Goal: Task Accomplishment & Management: Manage account settings

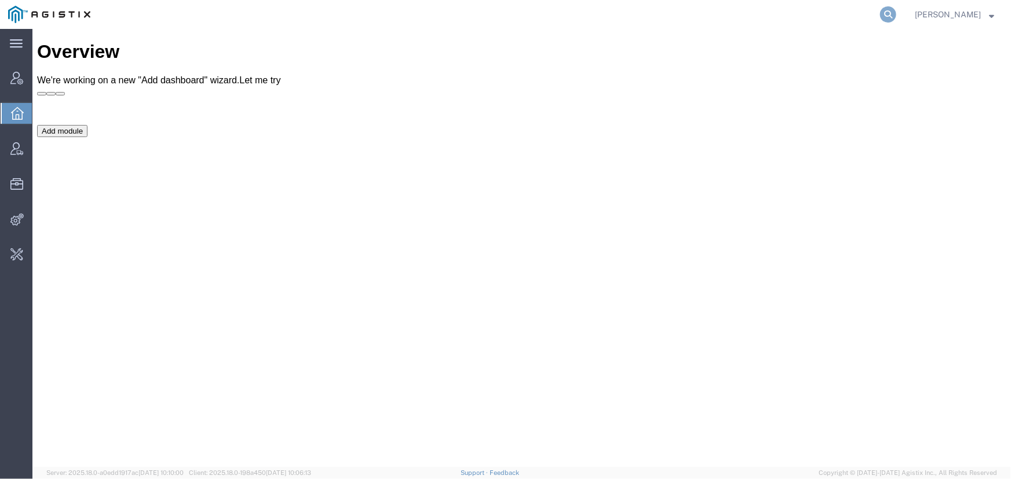
click at [885, 14] on icon at bounding box center [888, 14] width 16 height 16
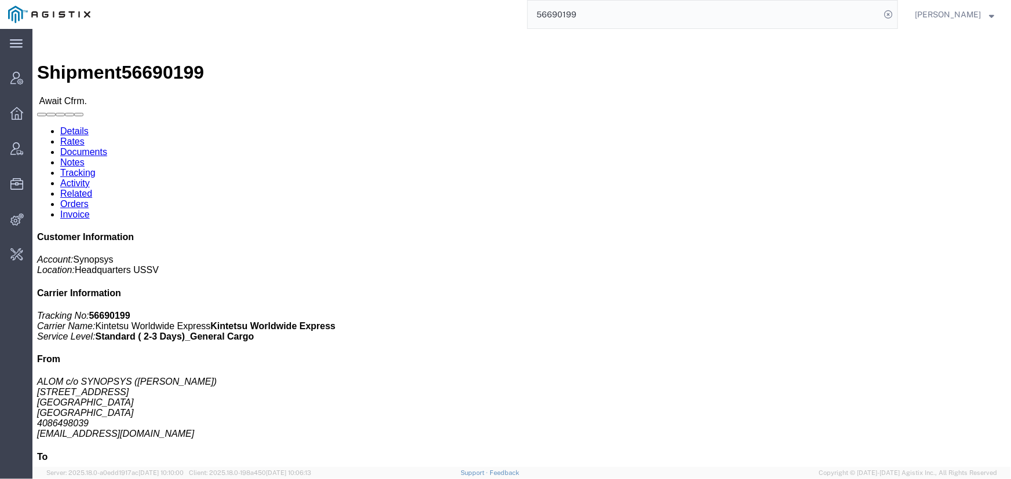
click at [620, 17] on input "56690199" at bounding box center [704, 15] width 352 height 28
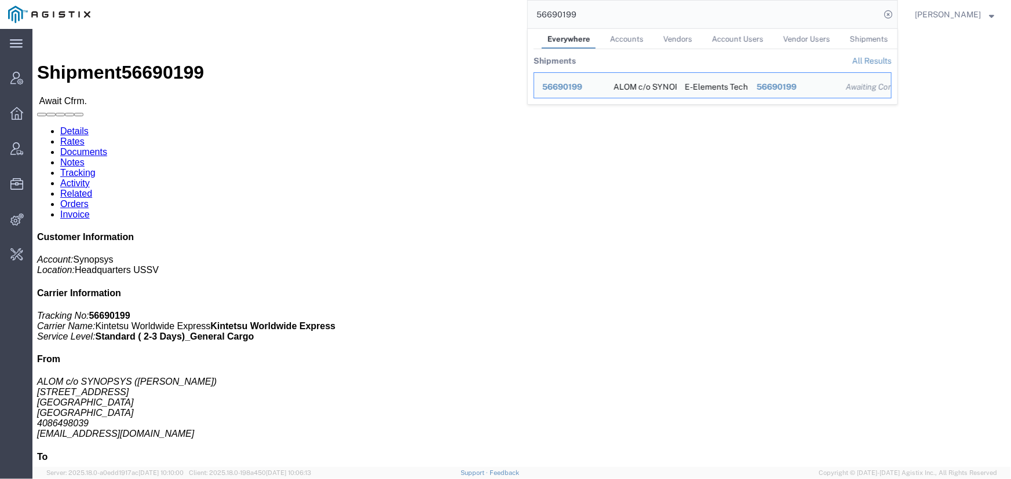
click at [620, 17] on input "56690199" at bounding box center [704, 15] width 352 height 28
drag, startPoint x: 631, startPoint y: 15, endPoint x: 459, endPoint y: 11, distance: 172.0
click at [459, 11] on div "56690199 Everywhere Accounts Vendors Account Users Vendor Users Shipments Shipm…" at bounding box center [497, 14] width 799 height 29
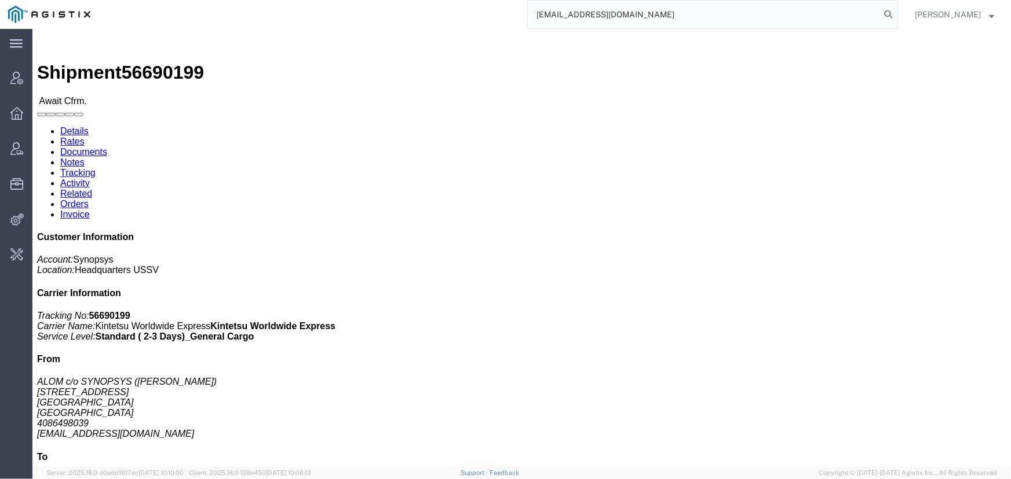
type input "offline@pgw.com"
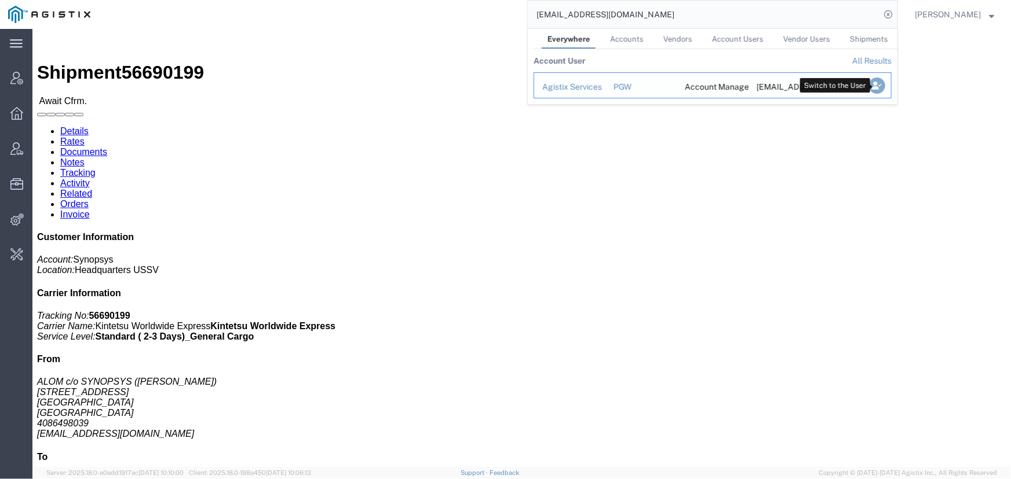
click at [873, 84] on icon "Search Results" at bounding box center [877, 86] width 16 height 16
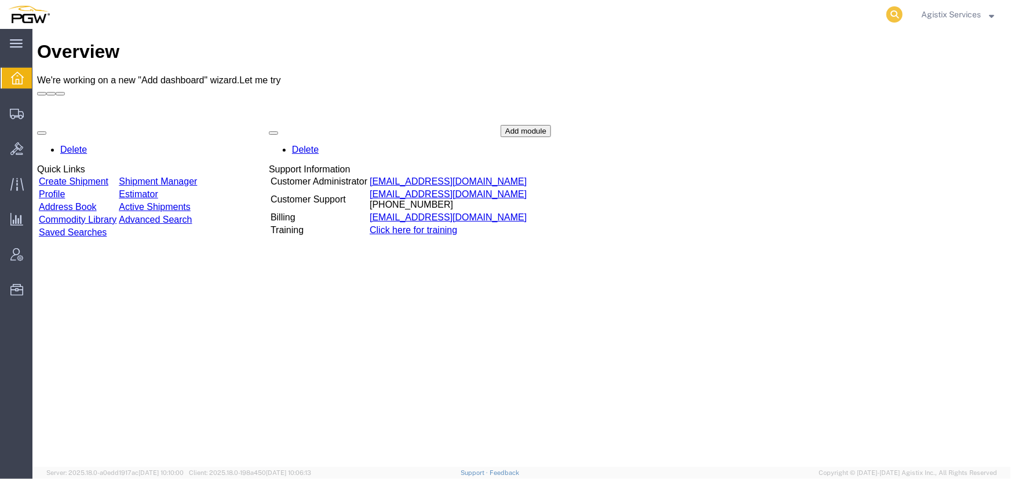
click at [889, 15] on icon at bounding box center [894, 14] width 16 height 16
type input "56720861"
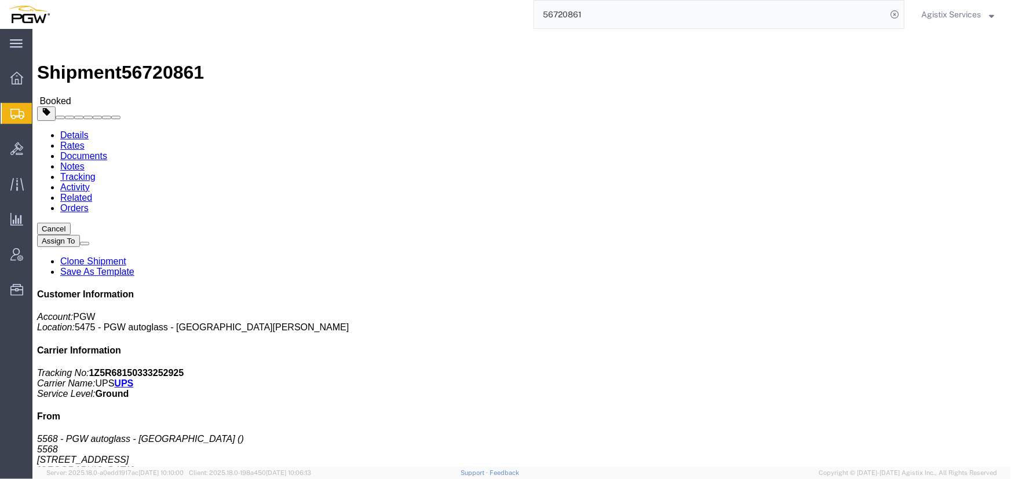
click button "button"
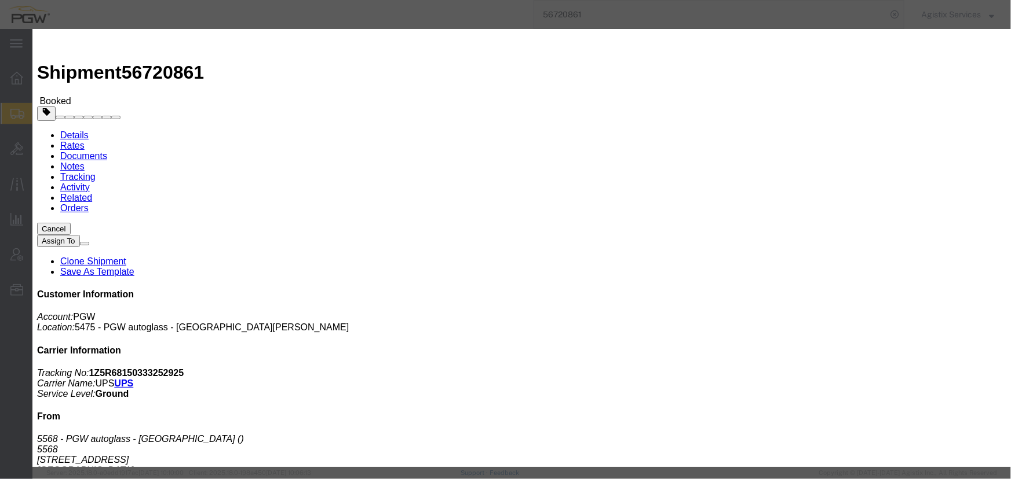
click div "Sep 08 2025 4:55 PM"
type input "10:00 AM"
click button "Apply"
click div "Sep 08 2025 7:55 PM"
type input "2:00 PM"
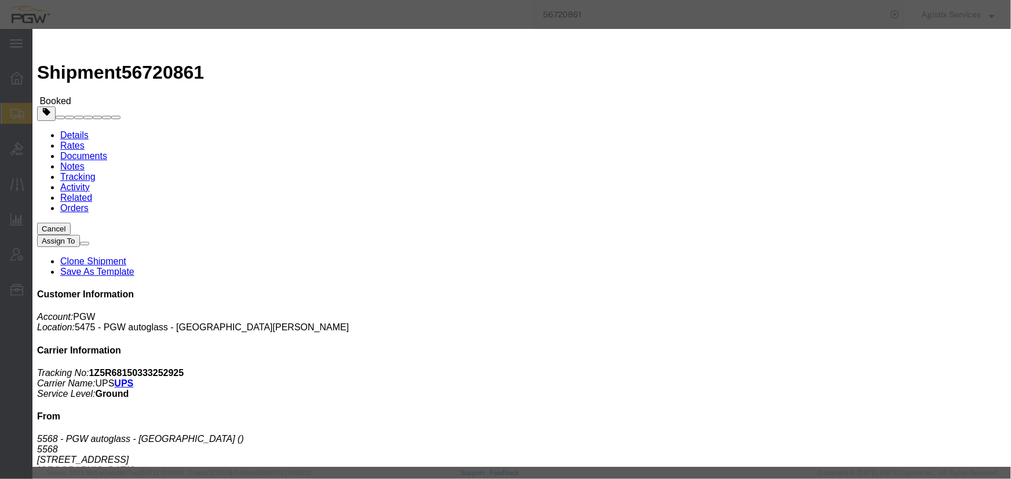
click button "Apply"
click button "Save"
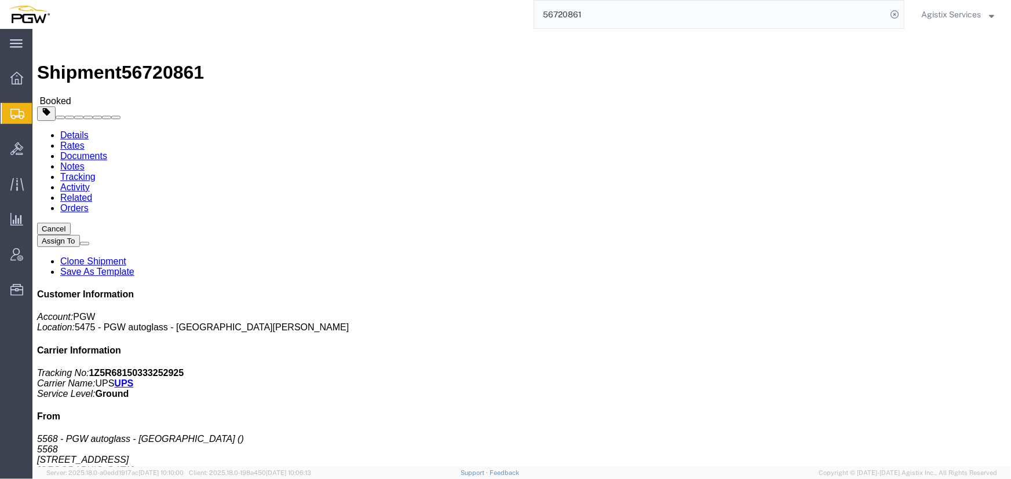
drag, startPoint x: 647, startPoint y: 107, endPoint x: 593, endPoint y: 3, distance: 116.3
click button "Close"
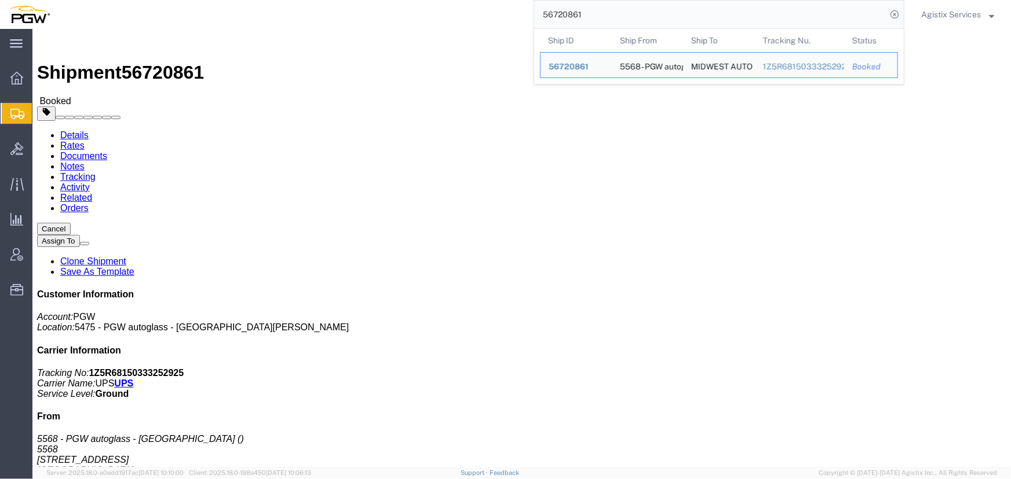
drag, startPoint x: 606, startPoint y: 10, endPoint x: 382, endPoint y: 11, distance: 223.5
click at [382, 11] on div "56720861 Ship ID Ship From Ship To Tracking Nu. Status Ship ID 56720861 Ship Fr…" at bounding box center [481, 14] width 846 height 29
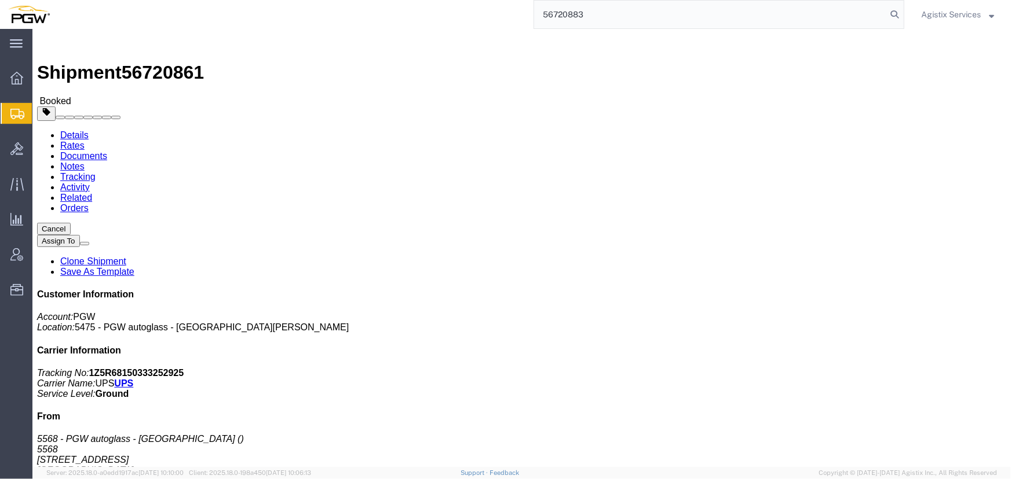
type input "56720883"
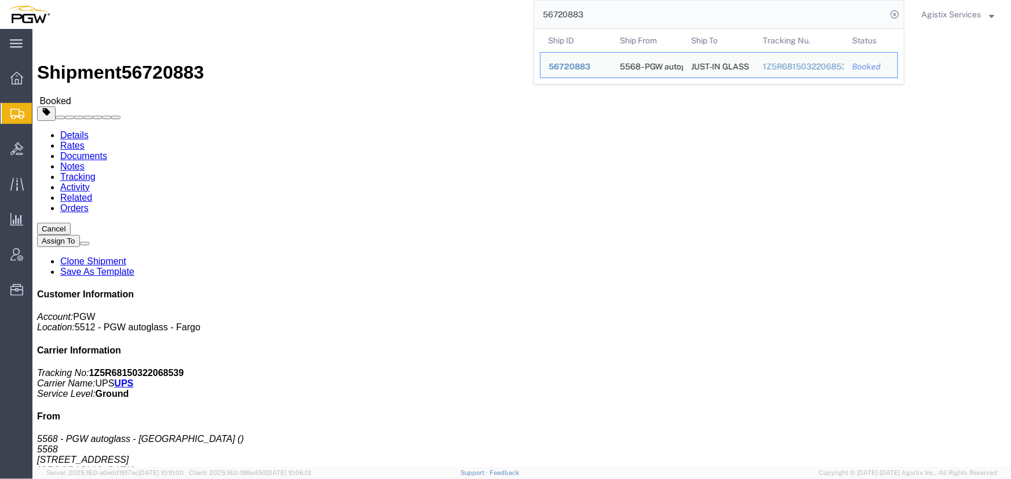
click button "button"
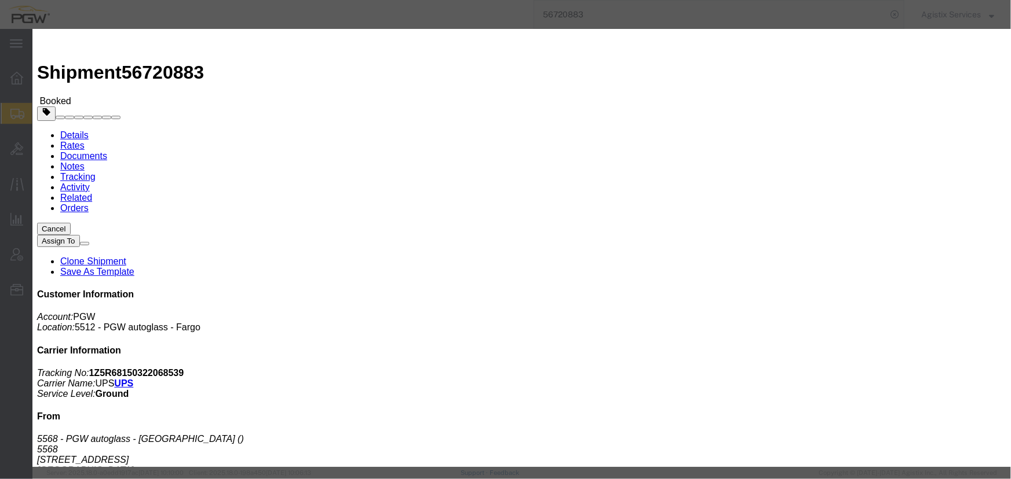
click div "Sep 04 2025 4:56 PM"
click input "4:56 PM"
type input "10:00 AM"
click button "Apply"
click div "Sep 05 2025 11:00 AM"
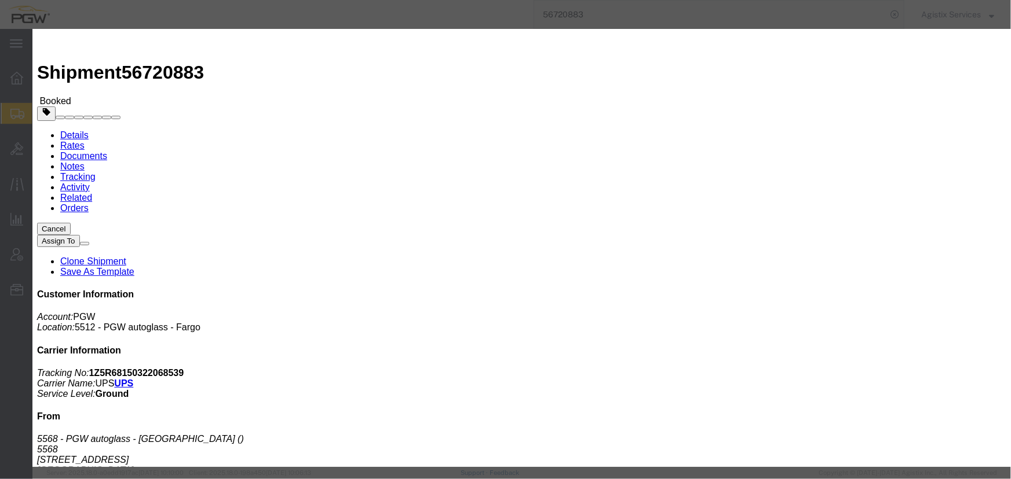
type input "2:00 PM"
click button "Apply"
click div "Sep 05 2025 3:00 PM"
click button "Apply"
click button "Save"
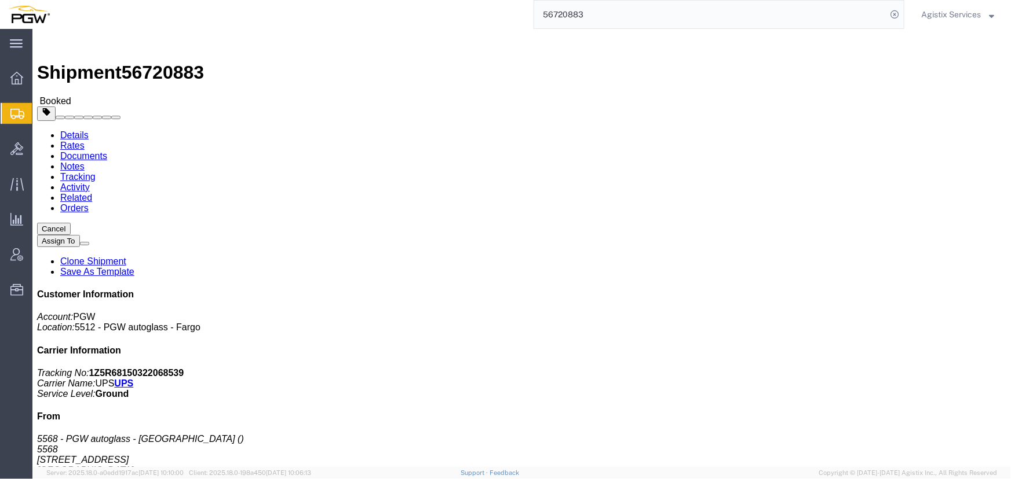
click button "Close"
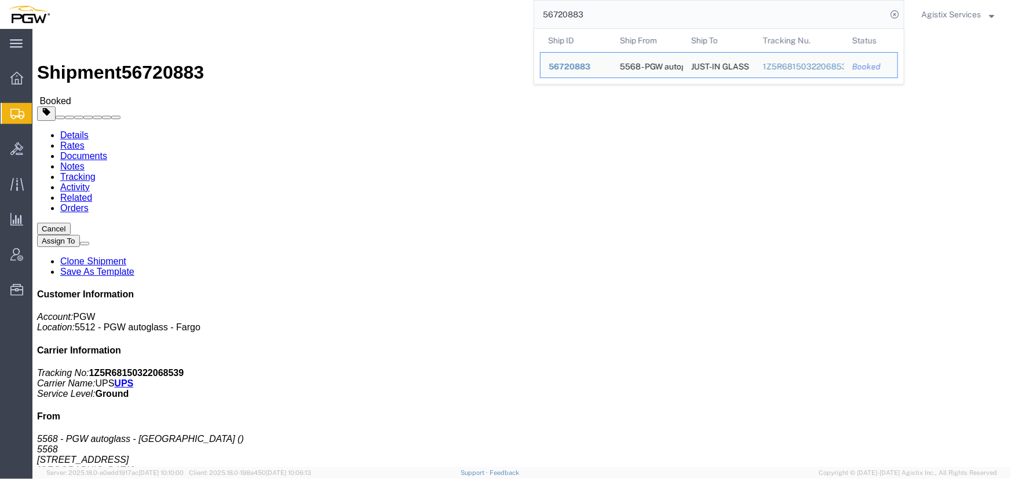
drag, startPoint x: 590, startPoint y: 13, endPoint x: 382, endPoint y: 13, distance: 208.5
click at [382, 13] on div "56720883 Ship ID Ship From Ship To Tracking Nu. Status Ship ID 56720883 Ship Fr…" at bounding box center [481, 14] width 846 height 29
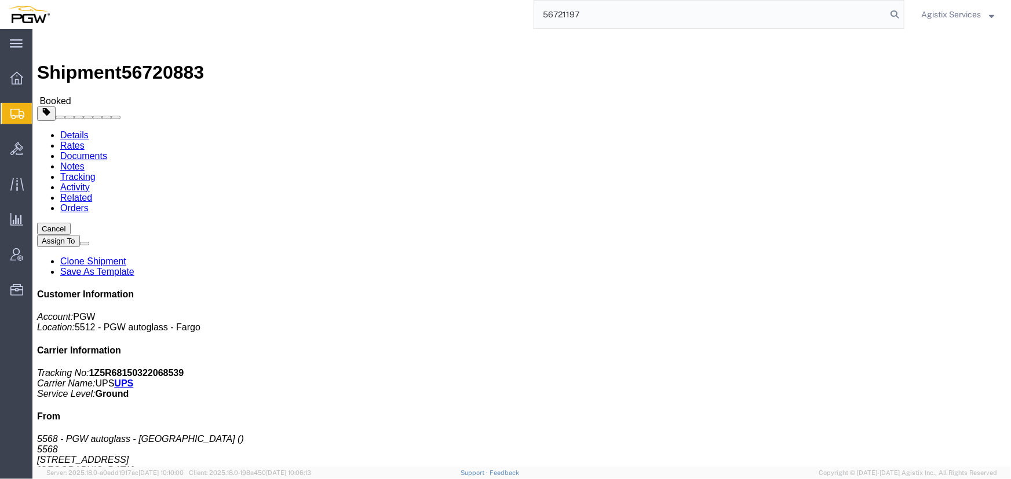
type input "56721197"
click span "button"
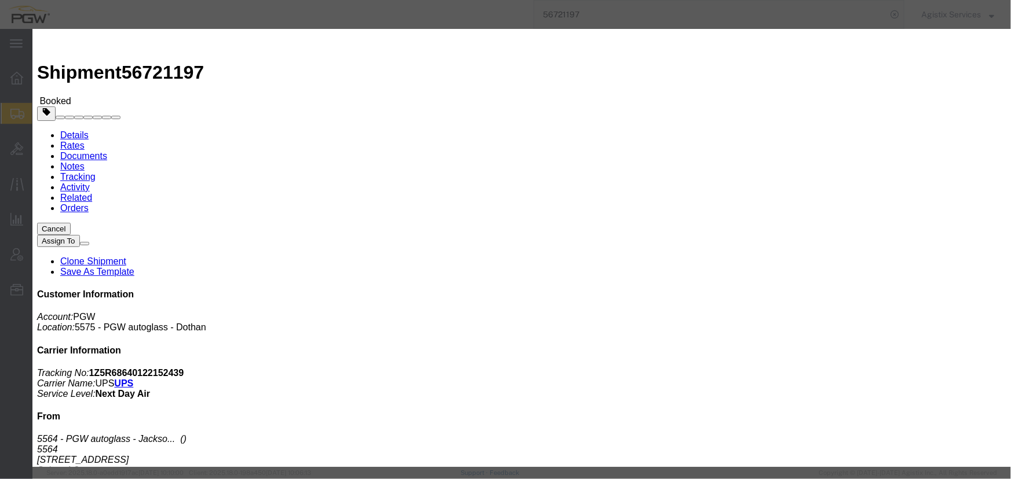
click div "Sep 08 2025 6:08 PM"
type input "10:00 AM"
click button "Apply"
click div "Sep 08 2025 9:08 PM"
type input "2:00 PM"
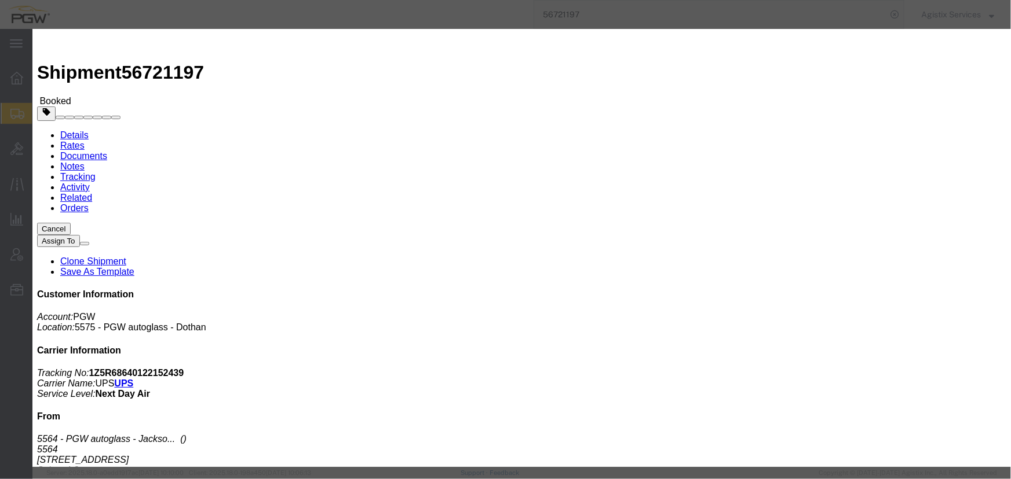
click button "Apply"
click button "Save"
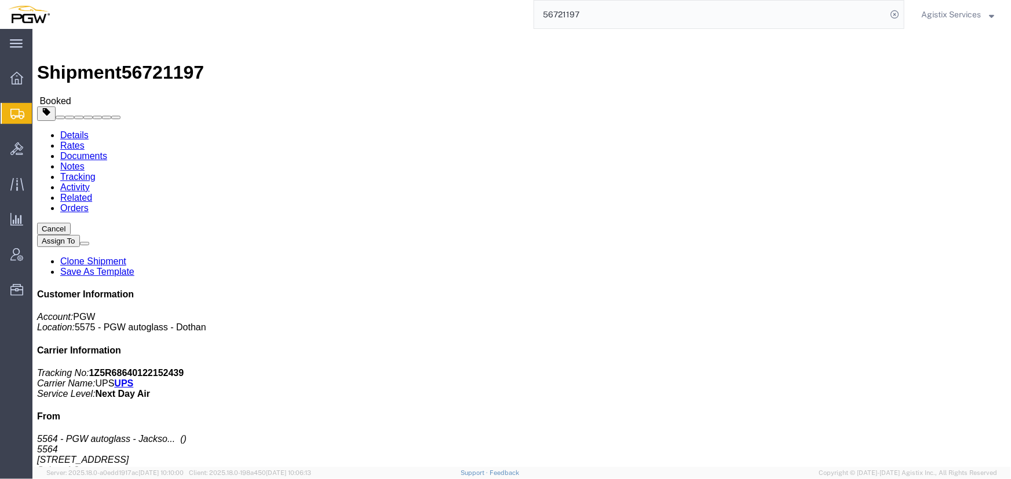
click button "Close"
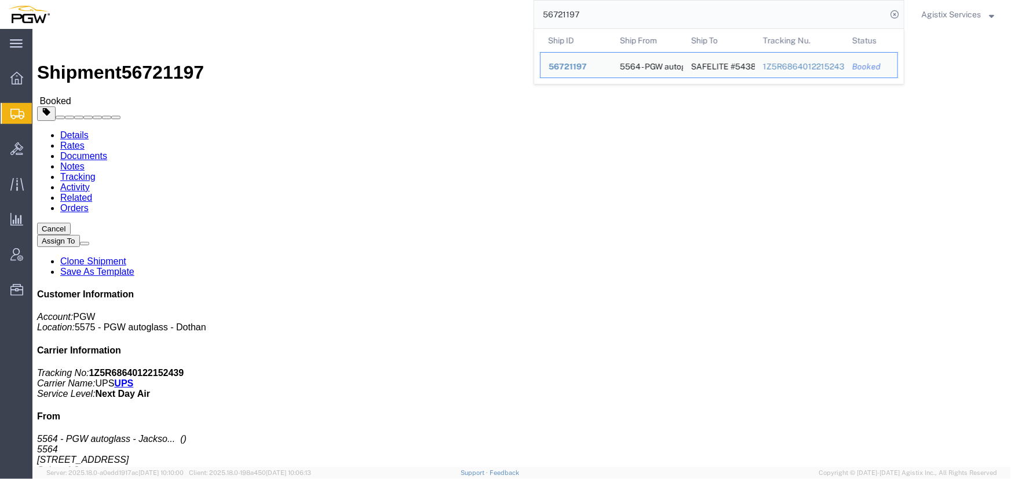
drag, startPoint x: 609, startPoint y: 16, endPoint x: 347, endPoint y: 12, distance: 261.2
click at [347, 12] on div "56721197 Ship ID Ship From Ship To Tracking Nu. Status Ship ID 56721197 Ship Fr…" at bounding box center [481, 14] width 846 height 29
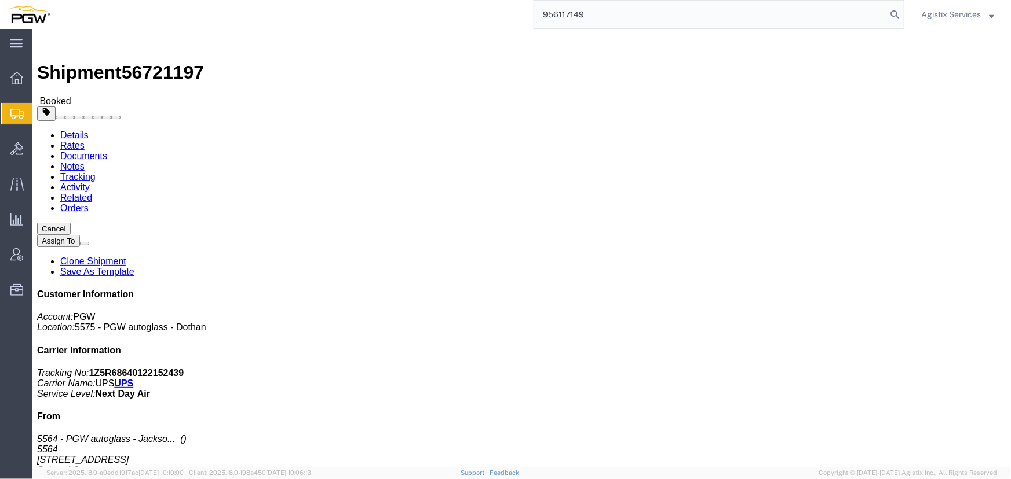
type input "956117149"
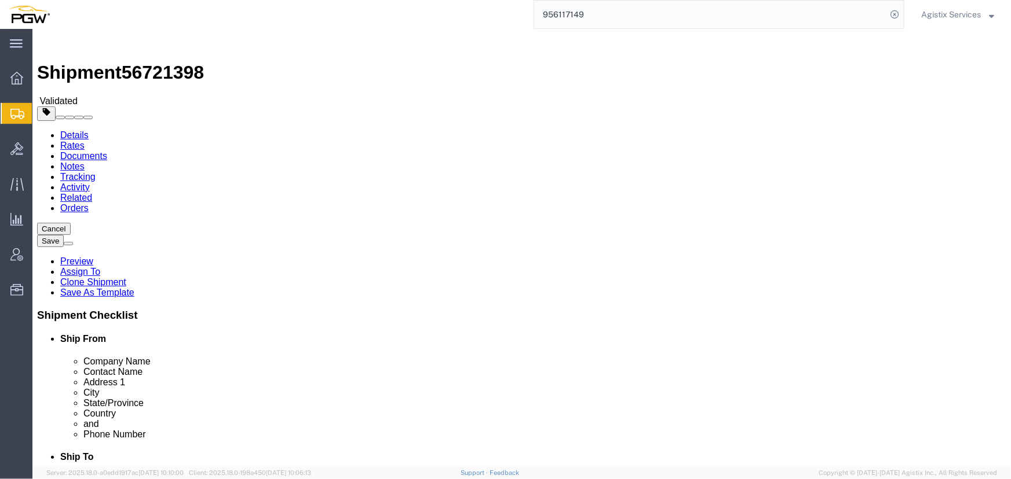
select select "28529"
select select "28521"
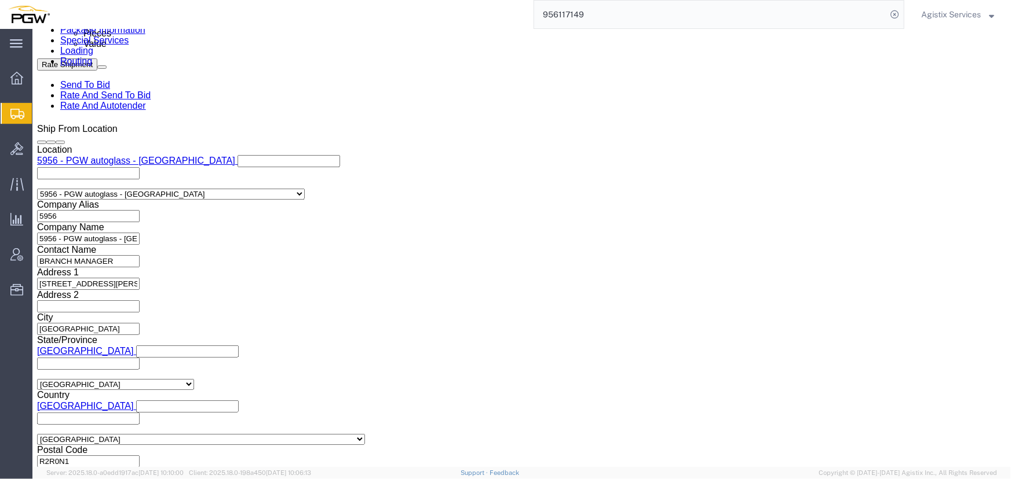
scroll to position [738, 0]
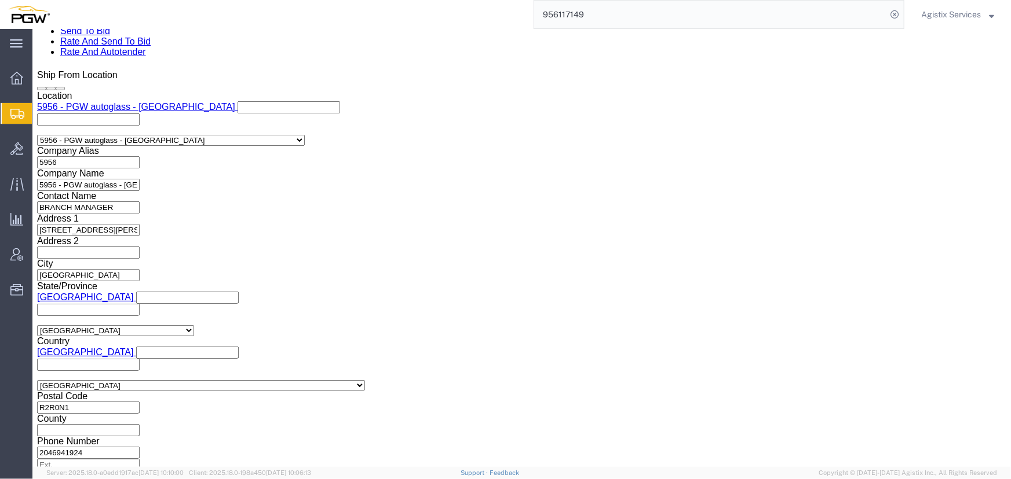
click select "Select Air Less than Truckload Multi-Leg Ocean Freight Rail Small Parcel Truckl…"
select select "LTL"
click select "Select Air Less than Truckload Multi-Leg Ocean Freight Rail Small Parcel Truckl…"
click button "Rate Shipment"
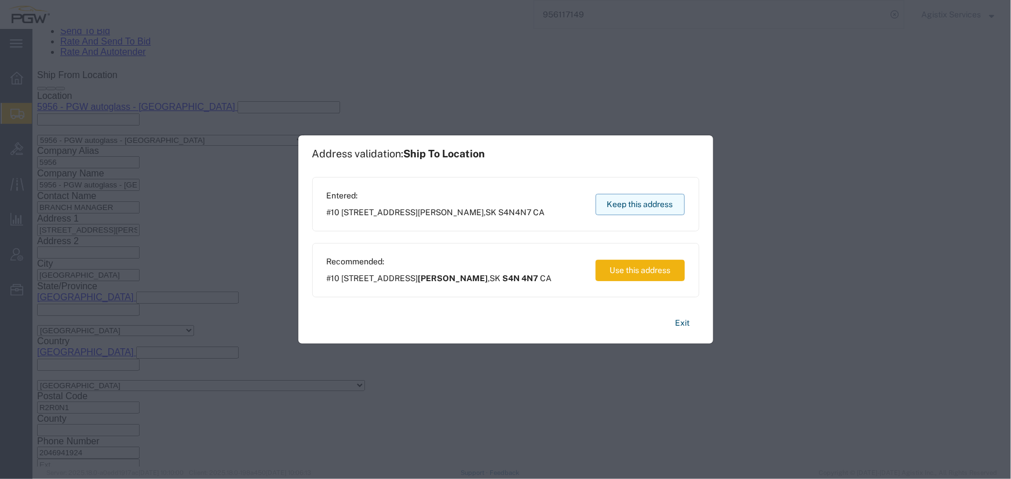
click at [631, 206] on button "Keep this address" at bounding box center [639, 204] width 89 height 21
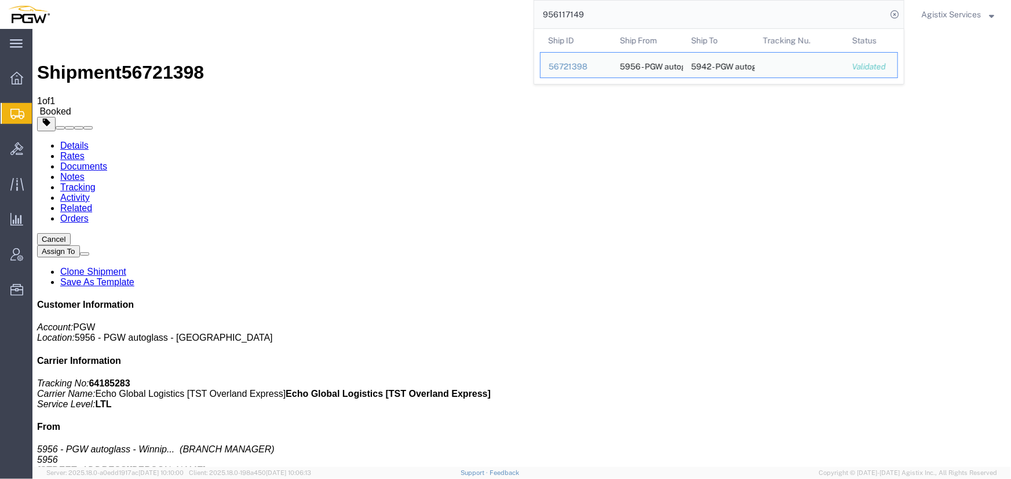
drag, startPoint x: 601, startPoint y: 16, endPoint x: 453, endPoint y: 17, distance: 148.3
click at [453, 17] on div "956117149 Ship ID Ship From Ship To Tracking Nu. Status Ship ID 56721398 Ship F…" at bounding box center [481, 14] width 846 height 29
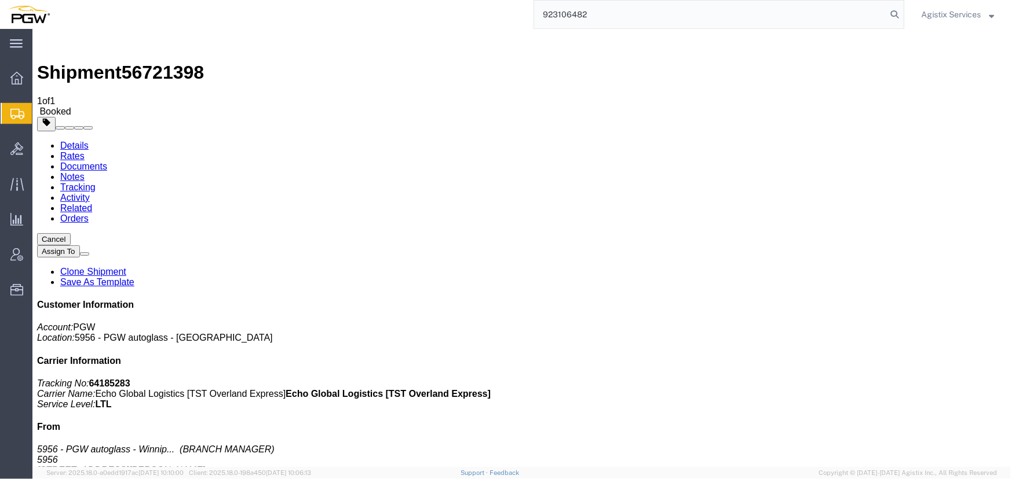
type input "923106482"
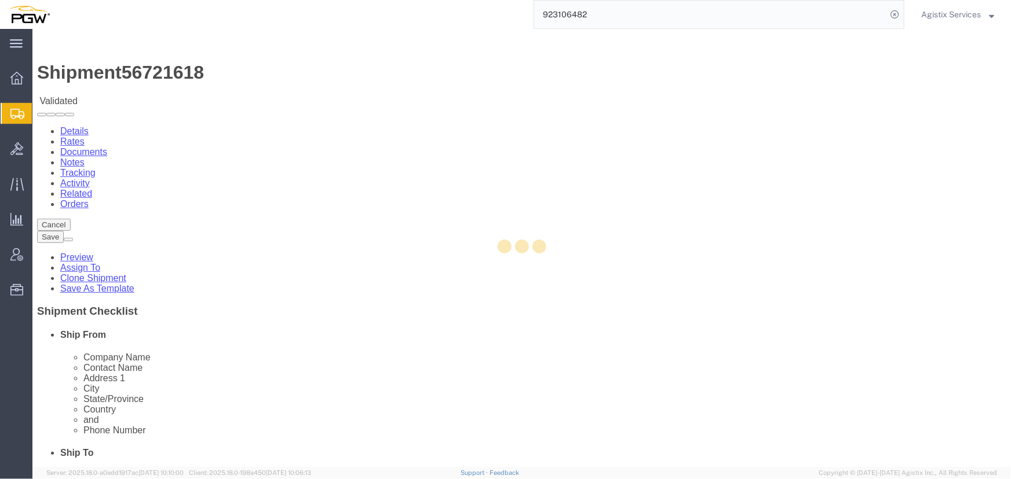
select select "28509"
select select "28523"
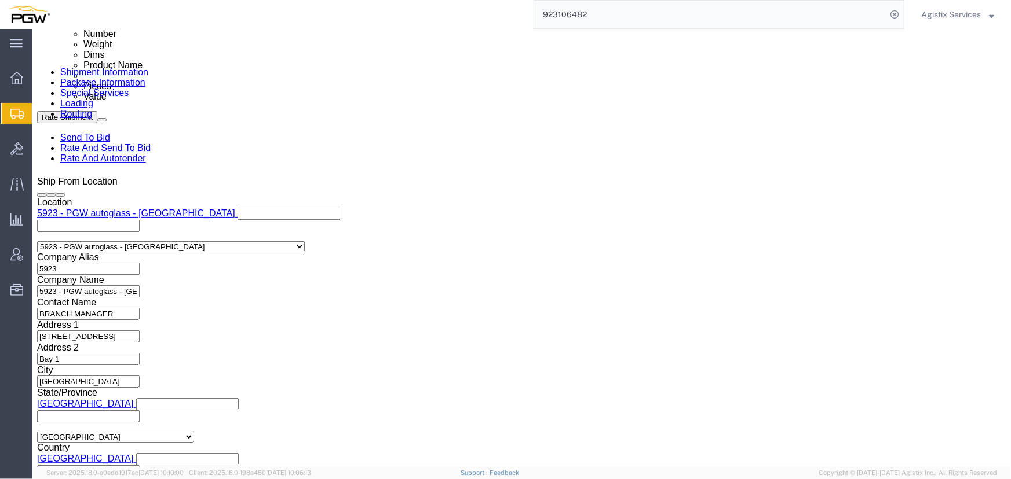
scroll to position [738, 0]
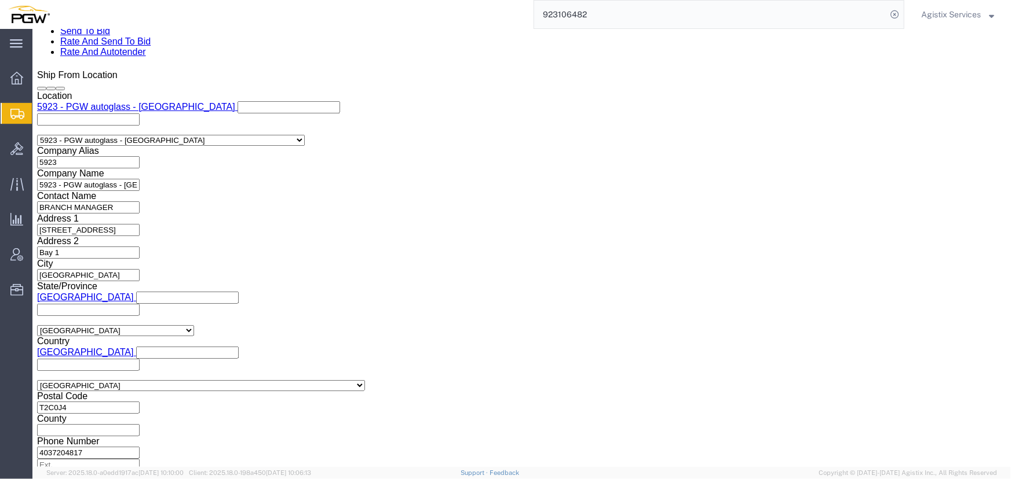
click select "Select Air Less than Truckload Multi-Leg Ocean Freight Rail Small Parcel Truckl…"
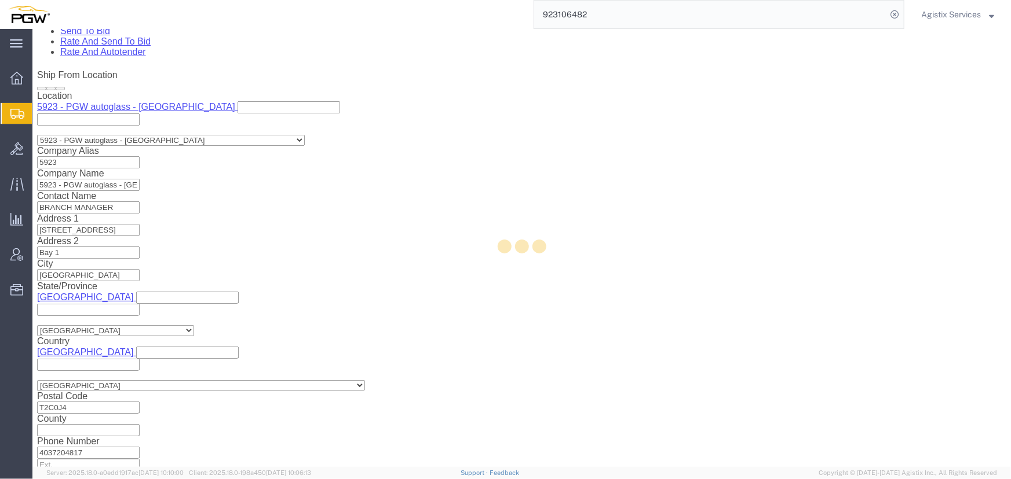
click at [93, 361] on div at bounding box center [521, 248] width 978 height 438
click at [104, 315] on div at bounding box center [521, 248] width 978 height 438
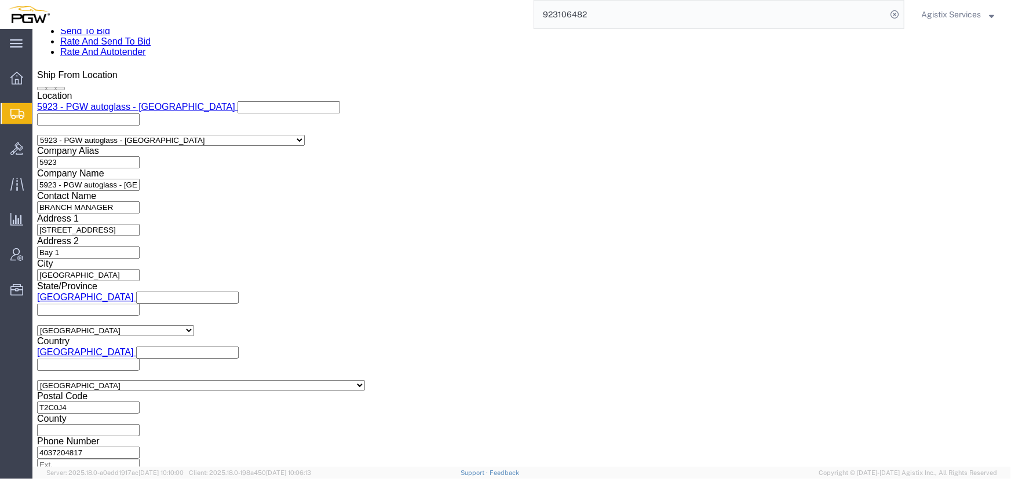
click select "Select Air Less than Truckload Multi-Leg Ocean Freight Rail Small Parcel Truckl…"
select select "LTL"
click select "Select Air Less than Truckload Multi-Leg Ocean Freight Rail Small Parcel Truckl…"
click button "Rate Shipment"
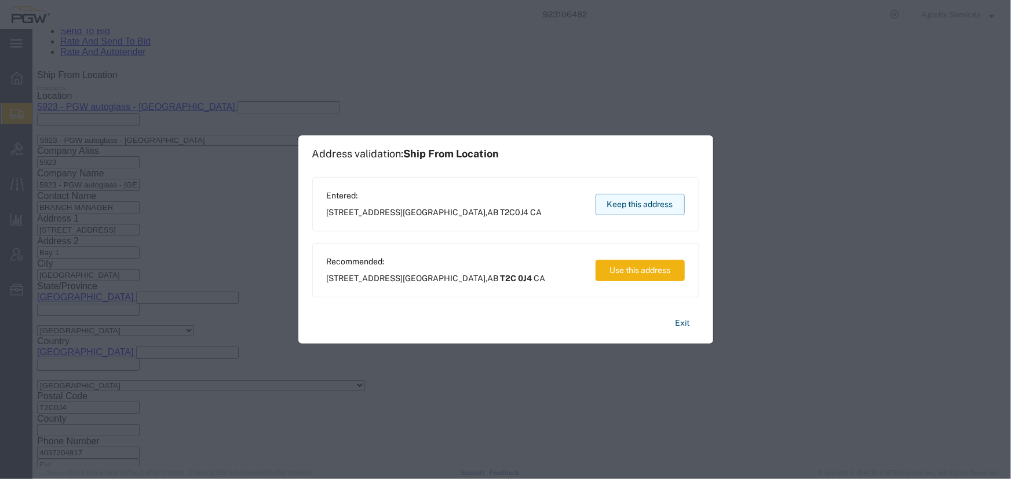
click at [638, 207] on button "Keep this address" at bounding box center [639, 204] width 89 height 21
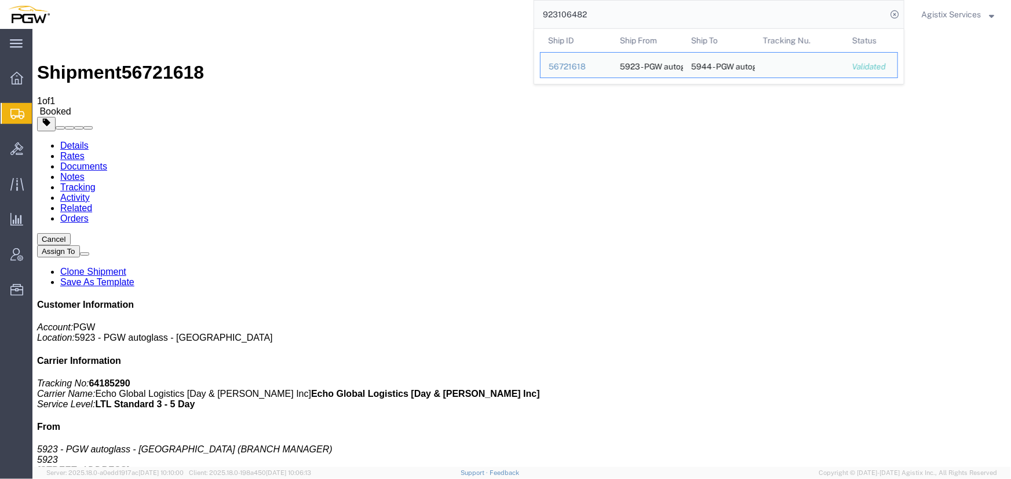
drag, startPoint x: 631, startPoint y: 17, endPoint x: 405, endPoint y: 12, distance: 226.5
click at [405, 12] on div "923106482 Ship ID Ship From Ship To Tracking Nu. Status Ship ID 56721618 Ship F…" at bounding box center [481, 14] width 846 height 29
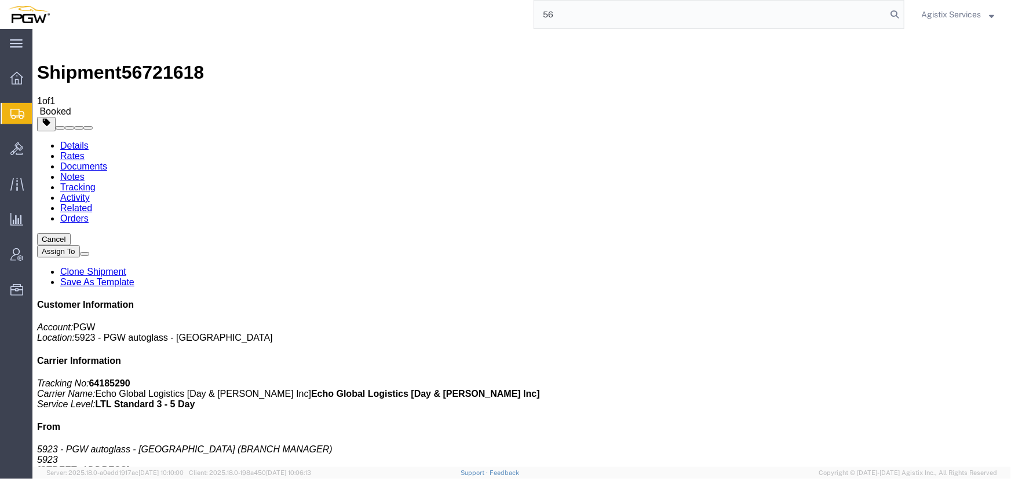
type input "56"
click at [950, 14] on span "Agistix Services" at bounding box center [951, 14] width 60 height 13
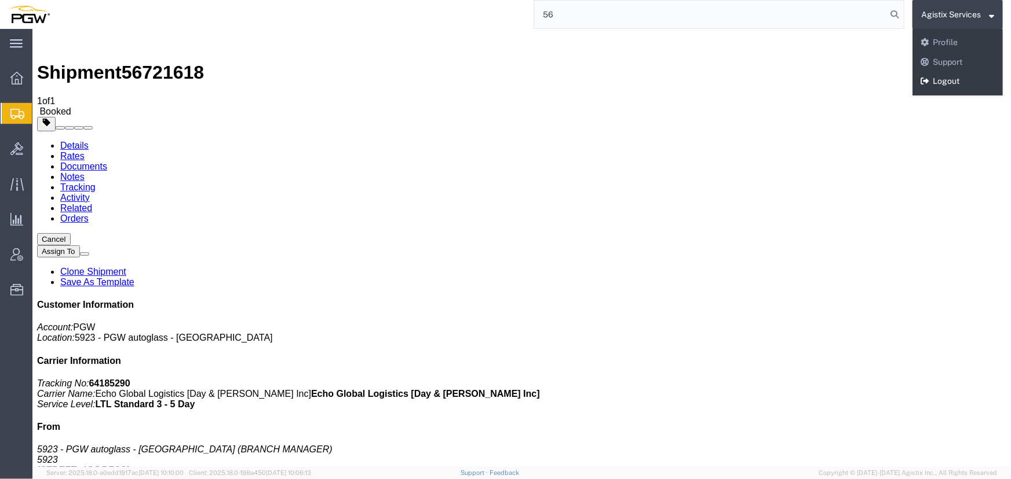
click at [946, 87] on link "Logout" at bounding box center [957, 82] width 90 height 20
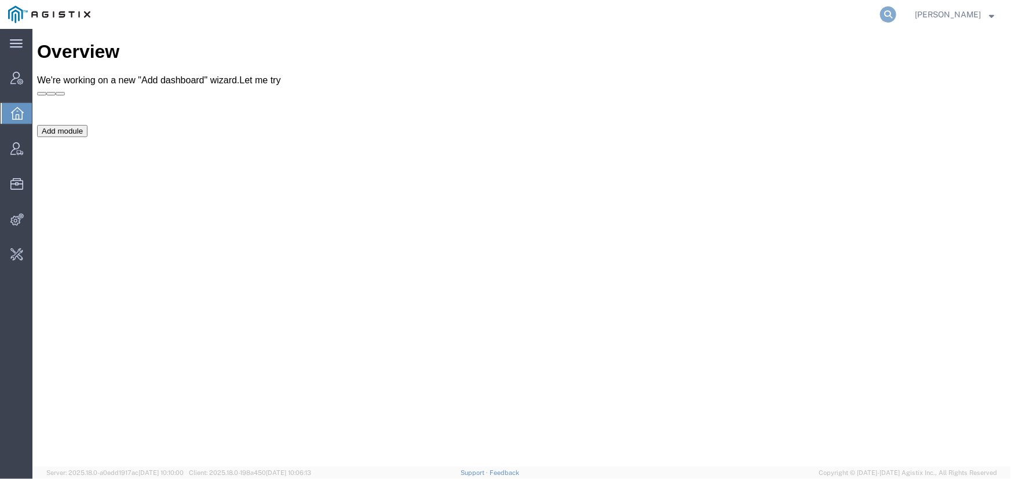
click at [885, 9] on icon at bounding box center [888, 14] width 16 height 16
type input "offline@syneos"
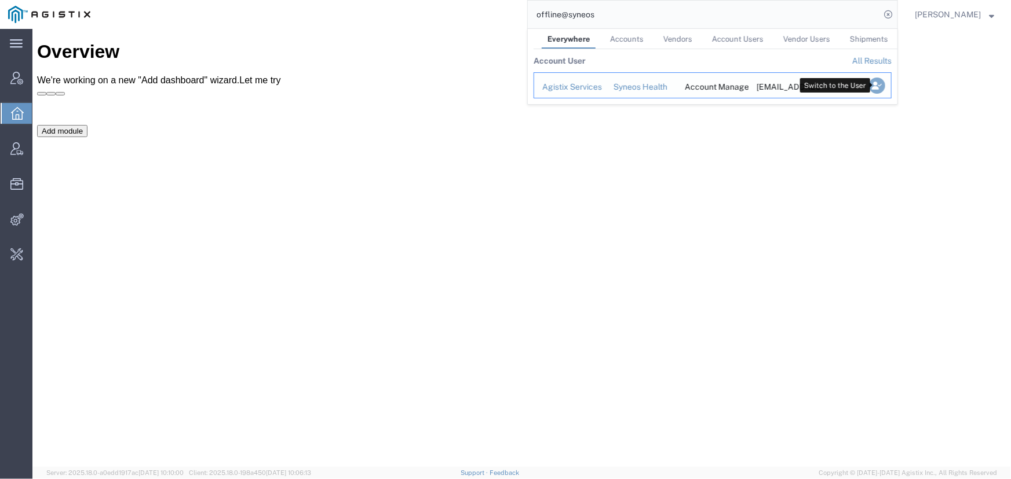
click at [872, 90] on icon "Search Results" at bounding box center [877, 86] width 16 height 16
click at [875, 86] on icon "Search Results" at bounding box center [877, 86] width 16 height 16
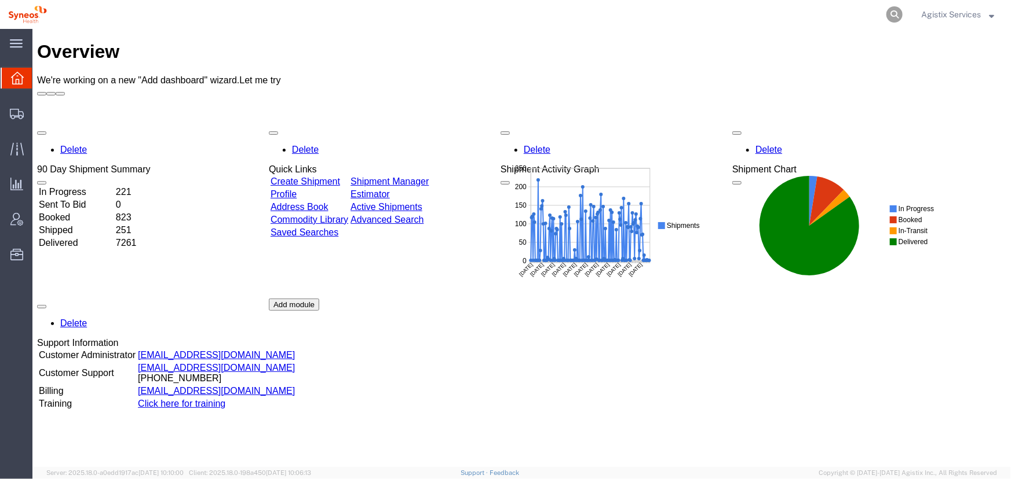
click at [892, 13] on icon at bounding box center [894, 14] width 16 height 16
type input "56719661"
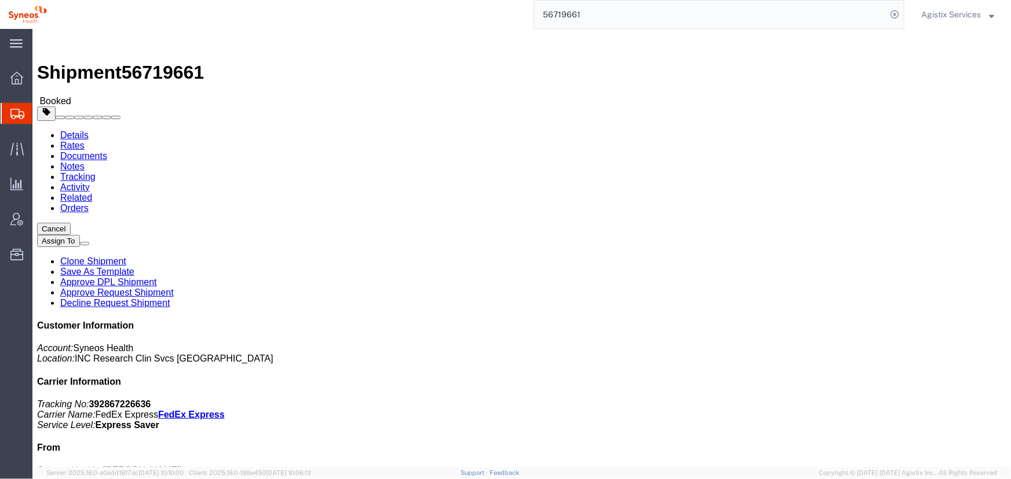
click at [938, 14] on span "Agistix Services" at bounding box center [951, 14] width 60 height 13
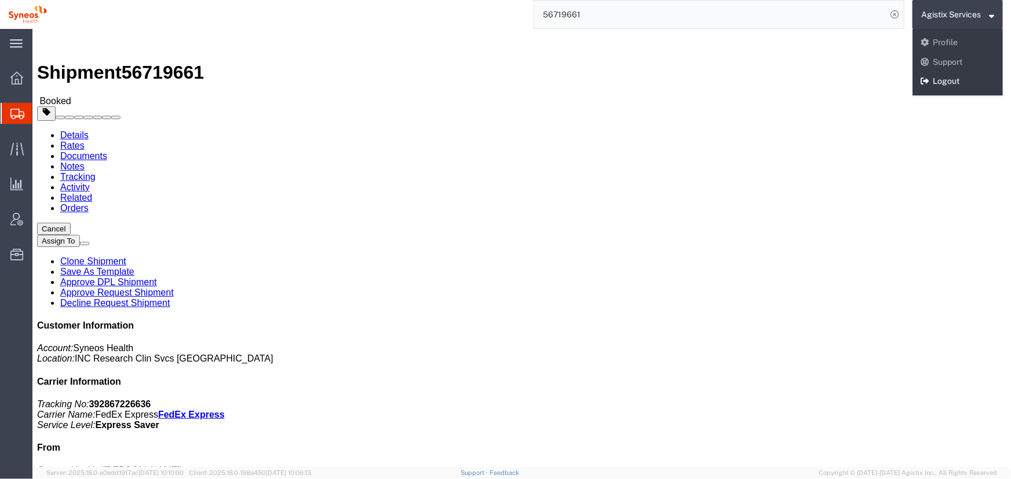
click at [944, 82] on link "Logout" at bounding box center [957, 82] width 90 height 20
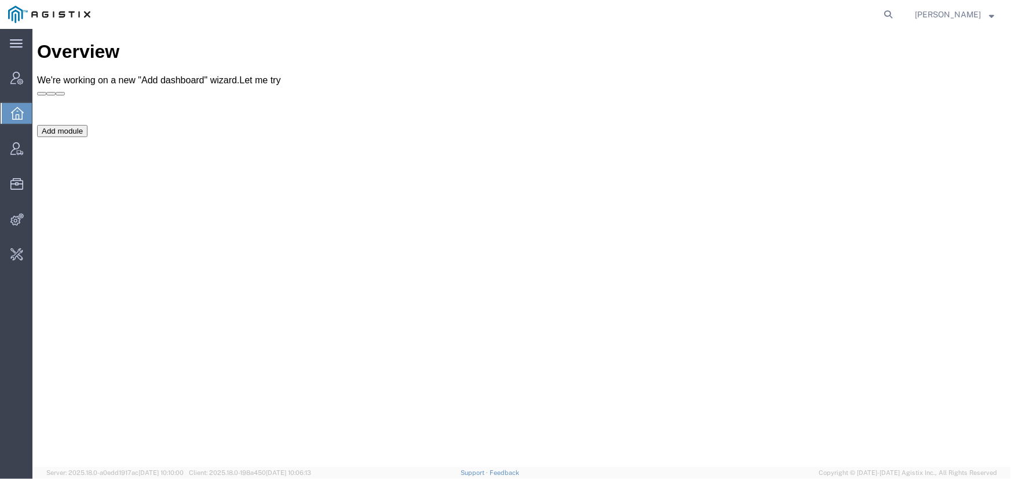
drag, startPoint x: 892, startPoint y: 15, endPoint x: 877, endPoint y: 15, distance: 15.1
click at [892, 15] on icon at bounding box center [888, 14] width 16 height 16
click at [693, 16] on input "search" at bounding box center [704, 15] width 352 height 28
paste input "BBP15447877"
type input "BBP15447877"
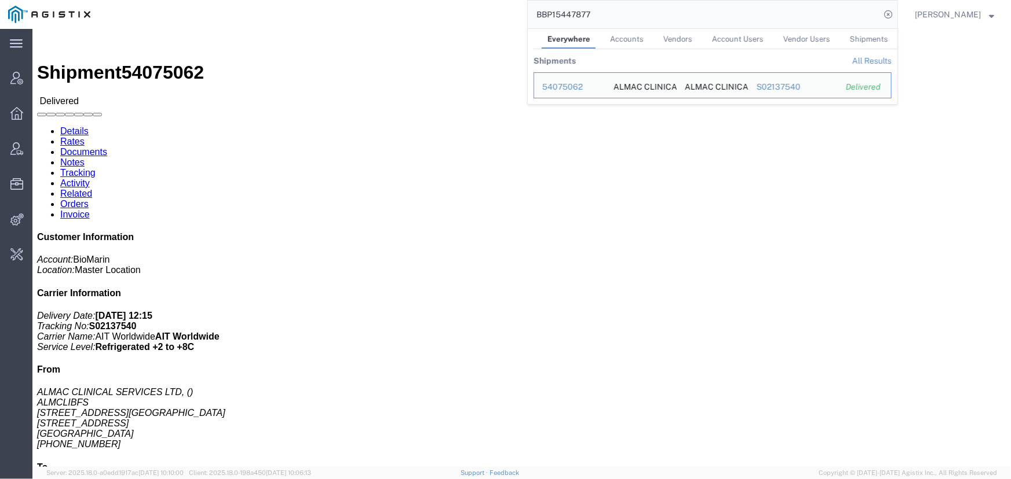
click at [933, 12] on span "Jenneffer Jahraus" at bounding box center [947, 14] width 66 height 13
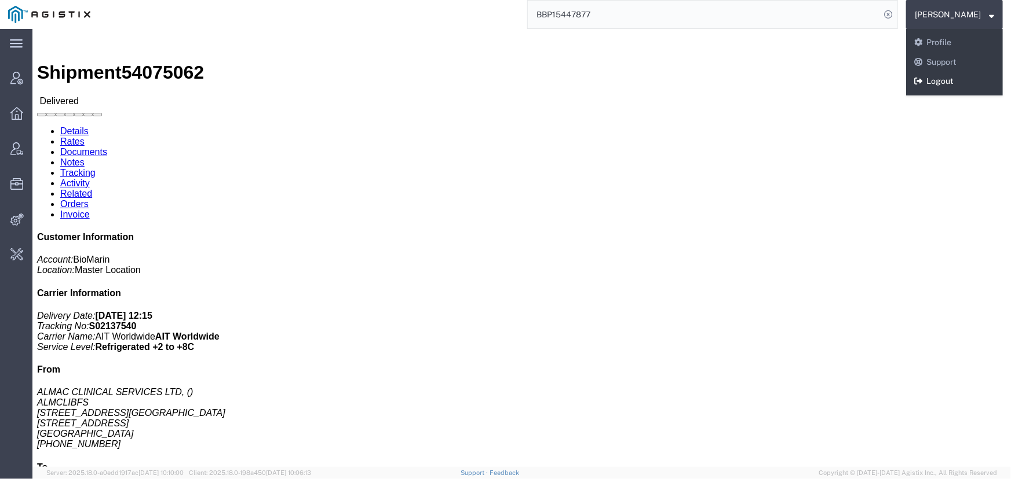
click at [935, 81] on link "Logout" at bounding box center [954, 82] width 97 height 20
